Goal: Task Accomplishment & Management: Complete application form

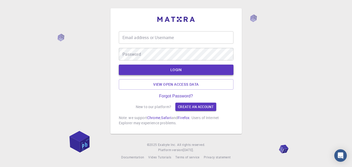
click at [176, 71] on button "LOGIN" at bounding box center [176, 70] width 115 height 10
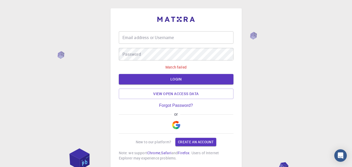
click at [179, 128] on img "button" at bounding box center [176, 125] width 8 height 8
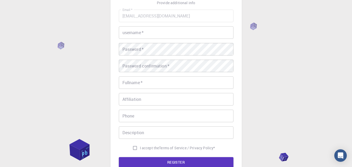
scroll to position [38, 0]
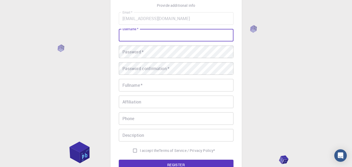
click at [173, 35] on input "username   *" at bounding box center [176, 35] width 115 height 13
type input "Larissa"
